Goal: Task Accomplishment & Management: Manage account settings

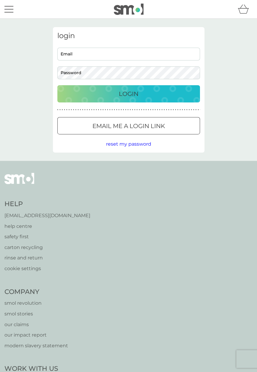
click at [169, 52] on input "Email" at bounding box center [128, 54] width 143 height 13
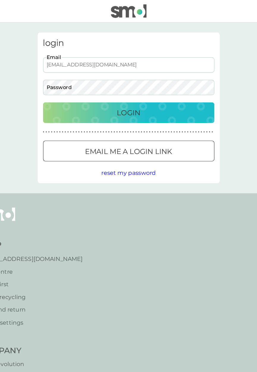
type input "[EMAIL_ADDRESS][DOMAIN_NAME]"
click at [156, 92] on div "Login" at bounding box center [128, 94] width 131 height 10
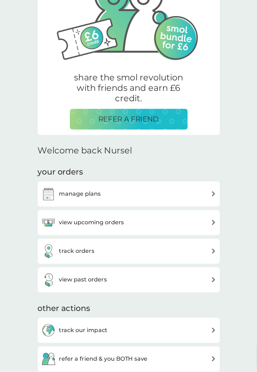
click at [146, 253] on div "view upcoming orders" at bounding box center [129, 248] width 146 height 12
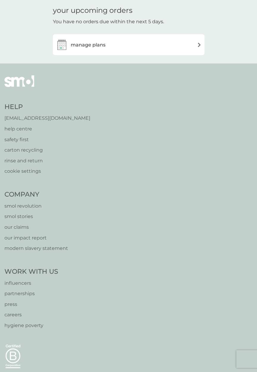
scroll to position [23, 0]
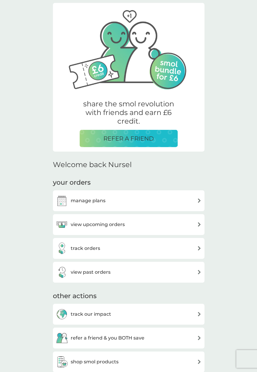
scroll to position [62, 0]
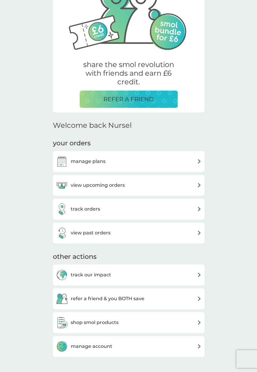
click at [136, 215] on div "track orders" at bounding box center [129, 209] width 146 height 12
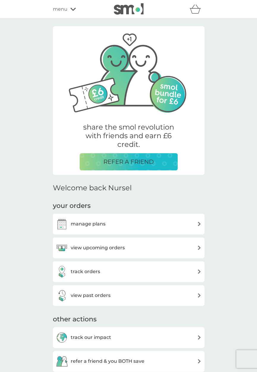
scroll to position [62, 0]
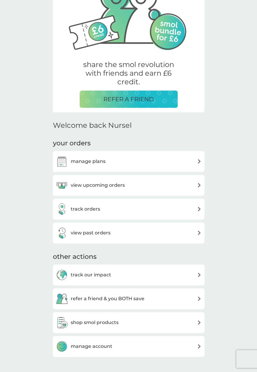
click at [188, 236] on div "view past orders" at bounding box center [129, 233] width 146 height 12
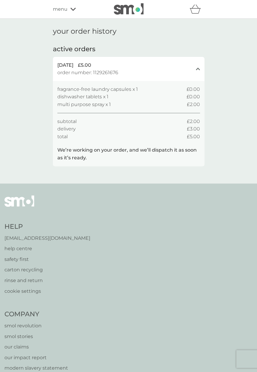
click at [172, 214] on div "Help [EMAIL_ADDRESS][DOMAIN_NAME] help centre safety first carton recycling rin…" at bounding box center [128, 376] width 249 height 362
click at [200, 70] on icon "close" at bounding box center [198, 68] width 4 height 3
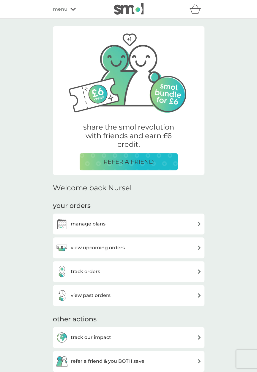
scroll to position [62, 0]
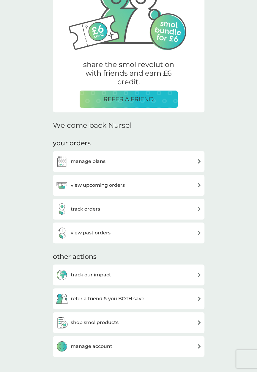
click at [182, 269] on div "track our impact" at bounding box center [129, 275] width 146 height 12
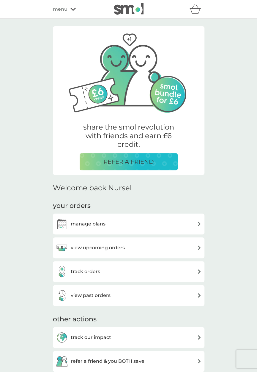
click at [153, 226] on div "manage plans" at bounding box center [129, 224] width 146 height 12
click at [60, 7] on span "menu" at bounding box center [60, 9] width 15 height 8
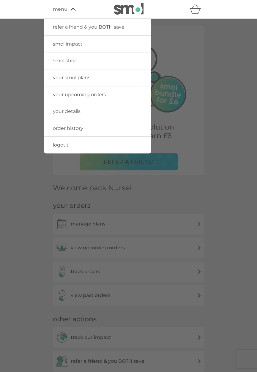
click at [243, 257] on div at bounding box center [128, 205] width 257 height 372
